Goal: Task Accomplishment & Management: Manage account settings

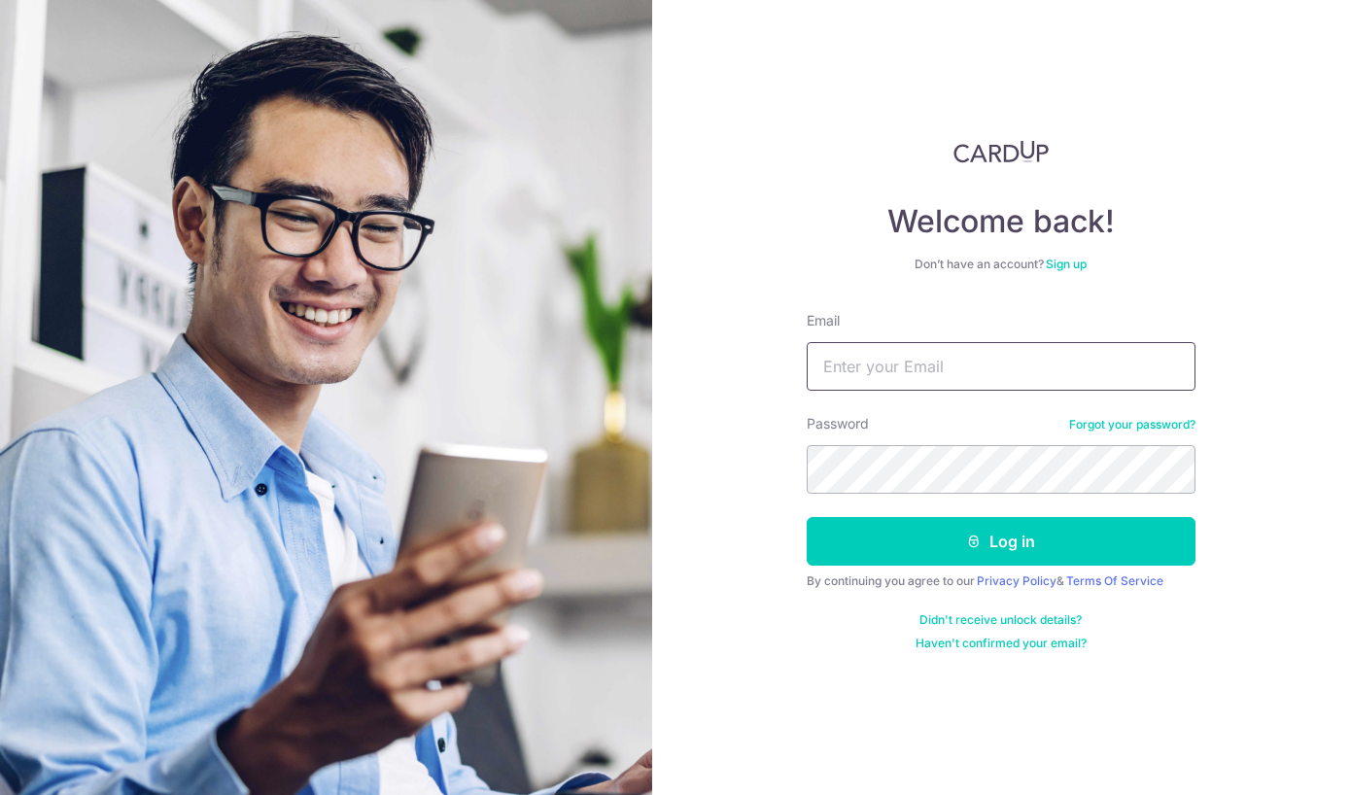
click at [1115, 370] on input "Email" at bounding box center [1001, 366] width 389 height 49
type input "[EMAIL_ADDRESS][DOMAIN_NAME]"
click at [1134, 543] on button "Log in" at bounding box center [1001, 541] width 389 height 49
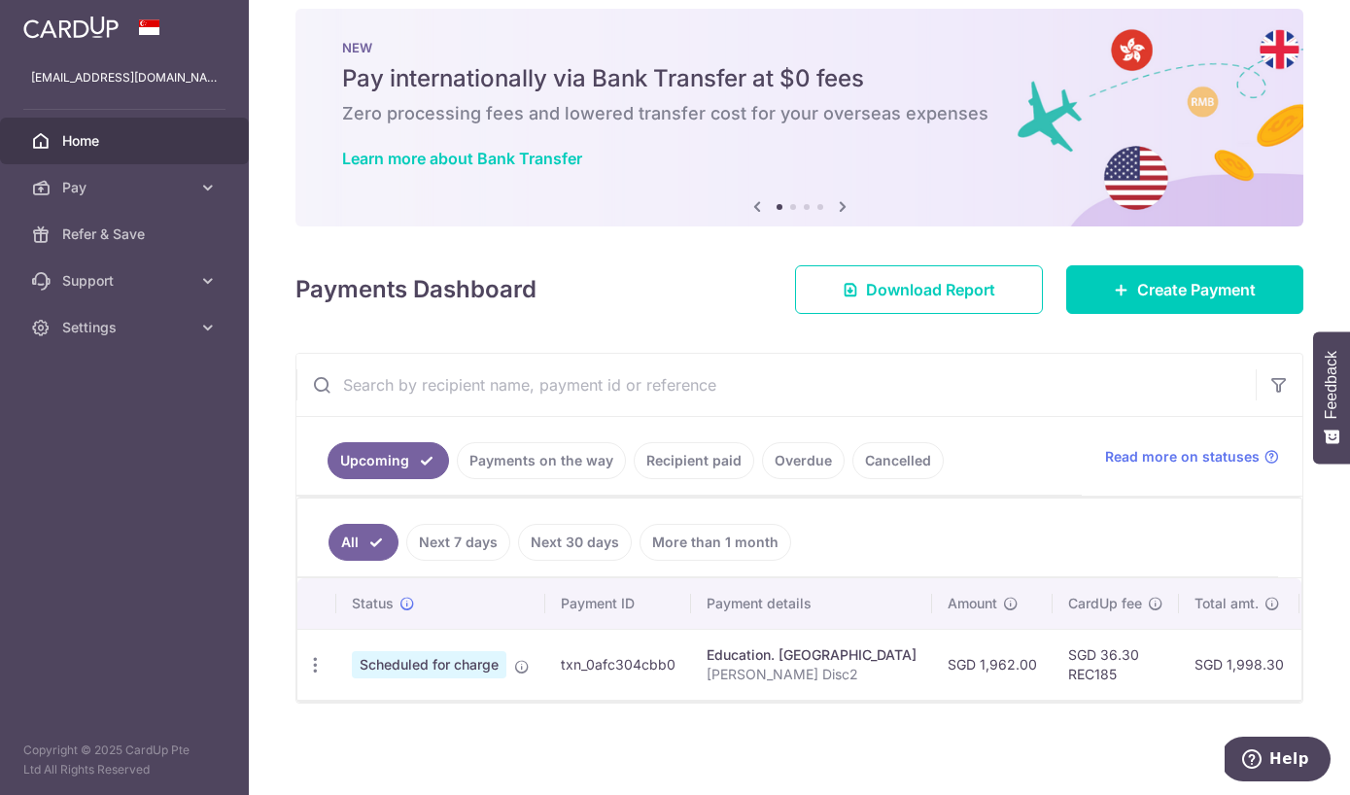
scroll to position [77, 0]
click at [634, 479] on link "Recipient paid" at bounding box center [694, 460] width 121 height 37
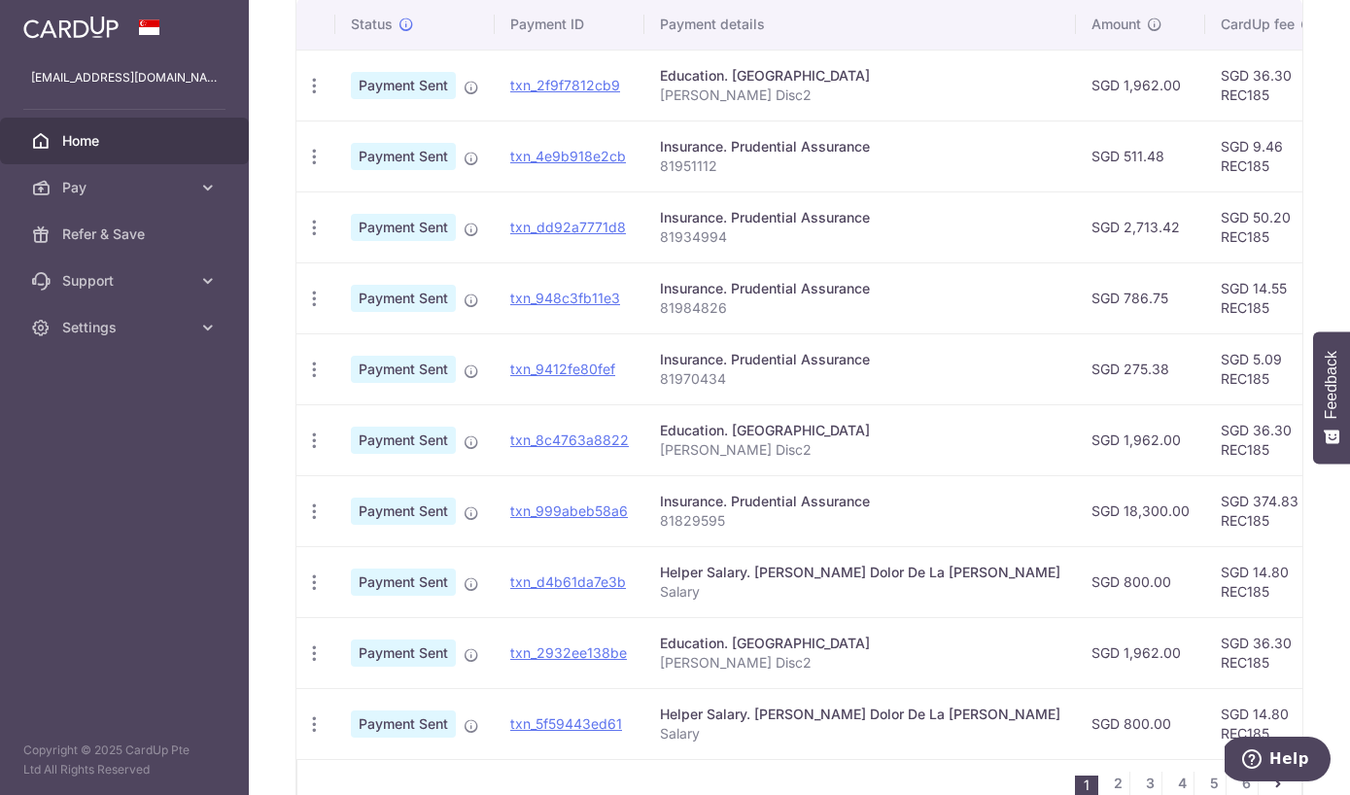
scroll to position [519, 0]
